Goal: Information Seeking & Learning: Understand process/instructions

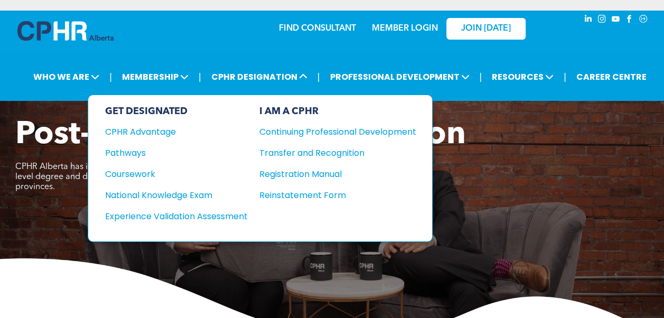
click at [125, 152] on div "Pathways" at bounding box center [169, 152] width 128 height 13
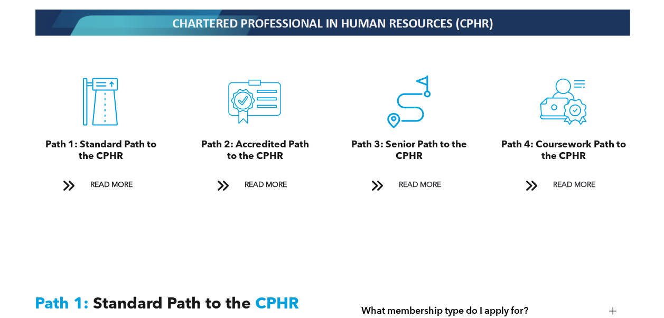
scroll to position [1154, 0]
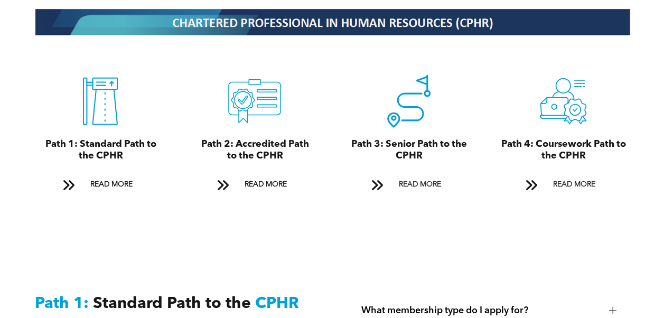
click at [73, 178] on span at bounding box center [68, 185] width 14 height 14
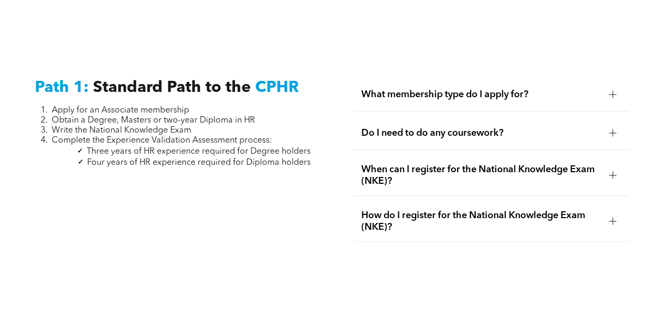
scroll to position [1392, 0]
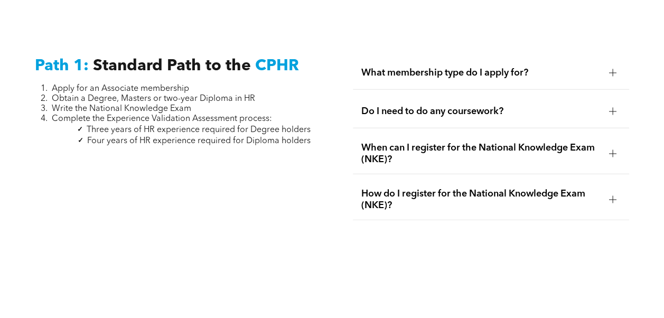
click at [613, 108] on div at bounding box center [612, 111] width 7 height 7
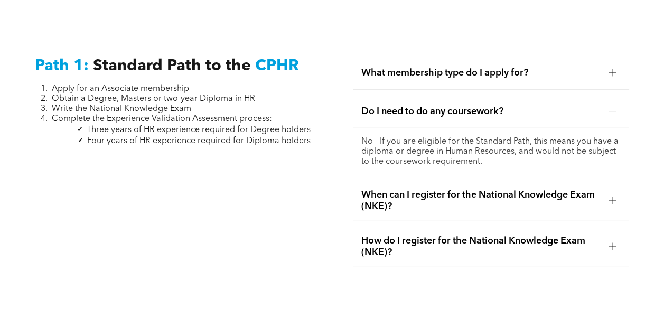
click at [613, 197] on div at bounding box center [612, 200] width 7 height 7
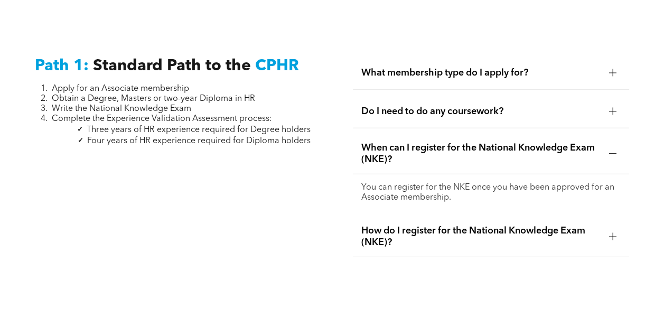
click at [615, 236] on div at bounding box center [612, 236] width 7 height 1
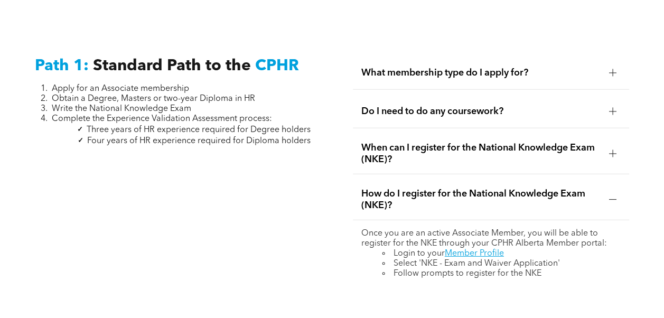
click at [613, 69] on div at bounding box center [612, 72] width 7 height 7
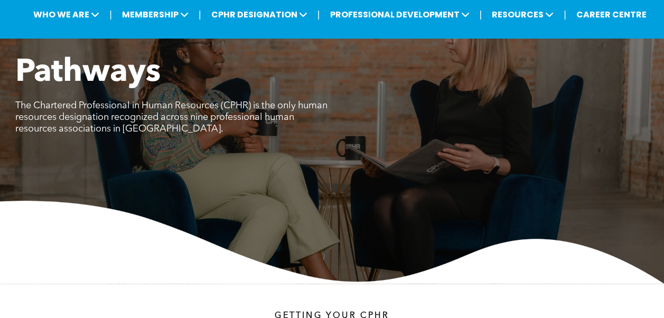
scroll to position [0, 0]
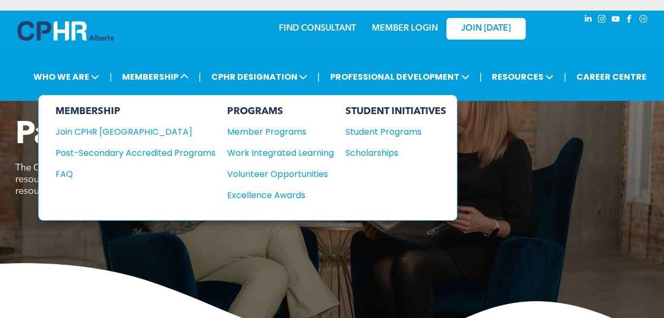
click at [64, 172] on div "FAQ" at bounding box center [127, 173] width 144 height 13
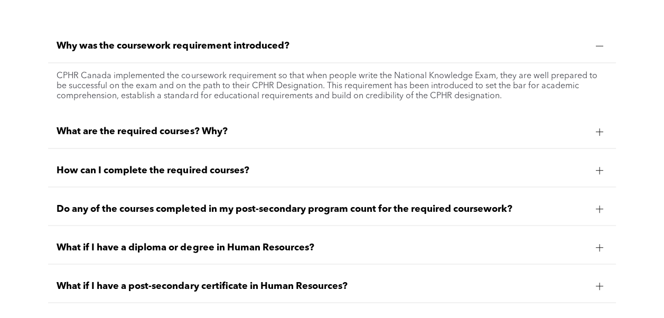
scroll to position [834, 0]
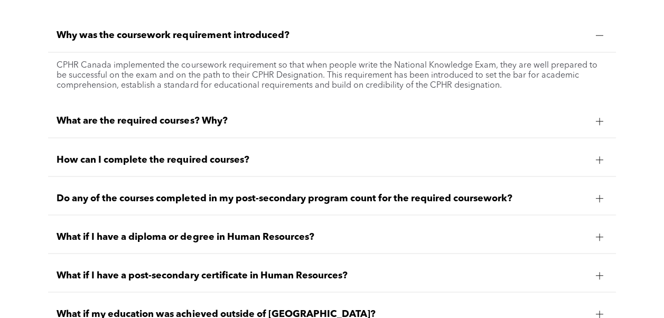
click at [599, 157] on div at bounding box center [599, 159] width 1 height 7
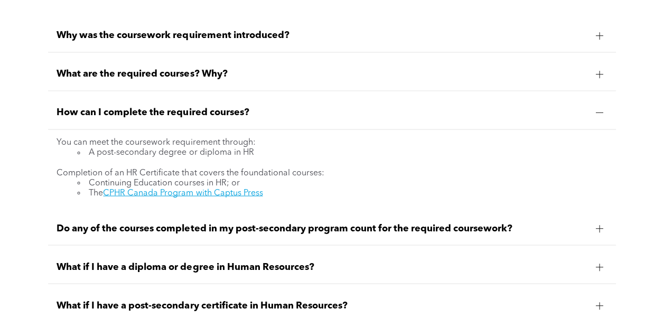
click at [600, 267] on div at bounding box center [599, 267] width 7 height 1
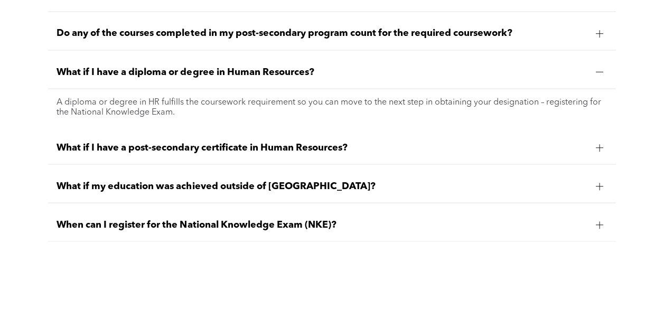
scroll to position [953, 0]
click at [601, 185] on div at bounding box center [599, 185] width 7 height 1
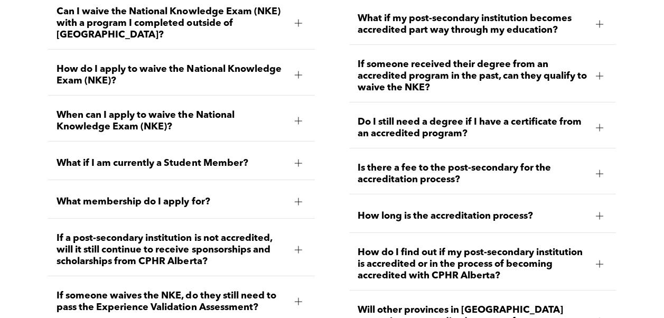
scroll to position [1561, 0]
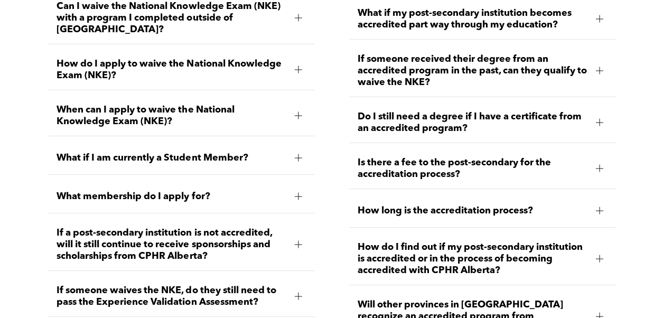
click at [299, 154] on div at bounding box center [298, 157] width 7 height 7
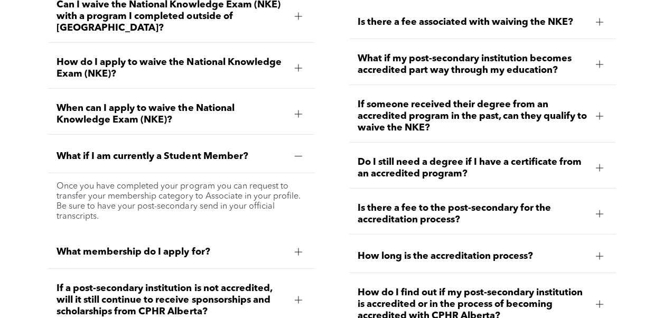
scroll to position [1513, 0]
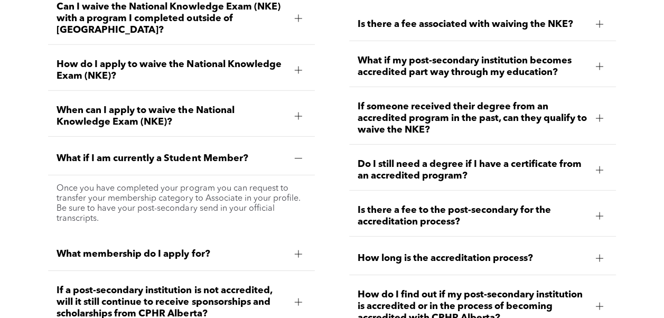
click at [299, 254] on div at bounding box center [298, 254] width 7 height 1
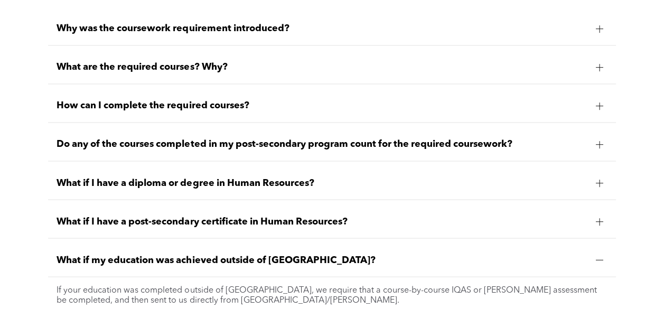
scroll to position [885, 0]
